Goal: Find specific page/section: Find specific page/section

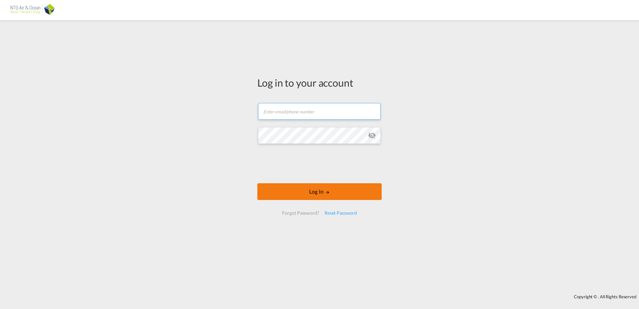
type input "[EMAIL_ADDRESS][DOMAIN_NAME]"
click at [326, 192] on md-icon "LOGIN" at bounding box center [327, 192] width 5 height 5
